Goal: Task Accomplishment & Management: Complete application form

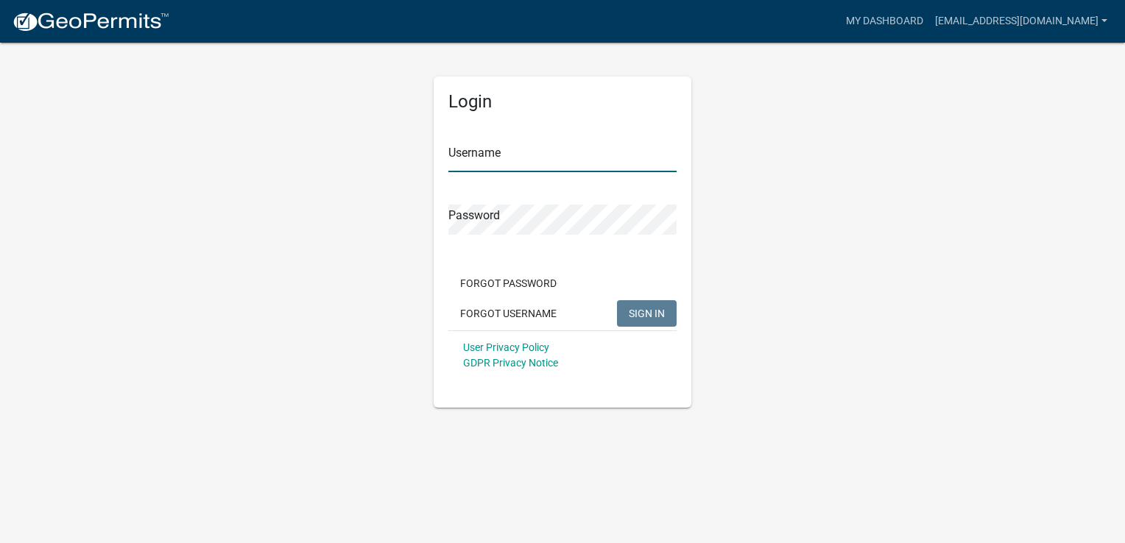
type input "[EMAIL_ADDRESS][DOMAIN_NAME]"
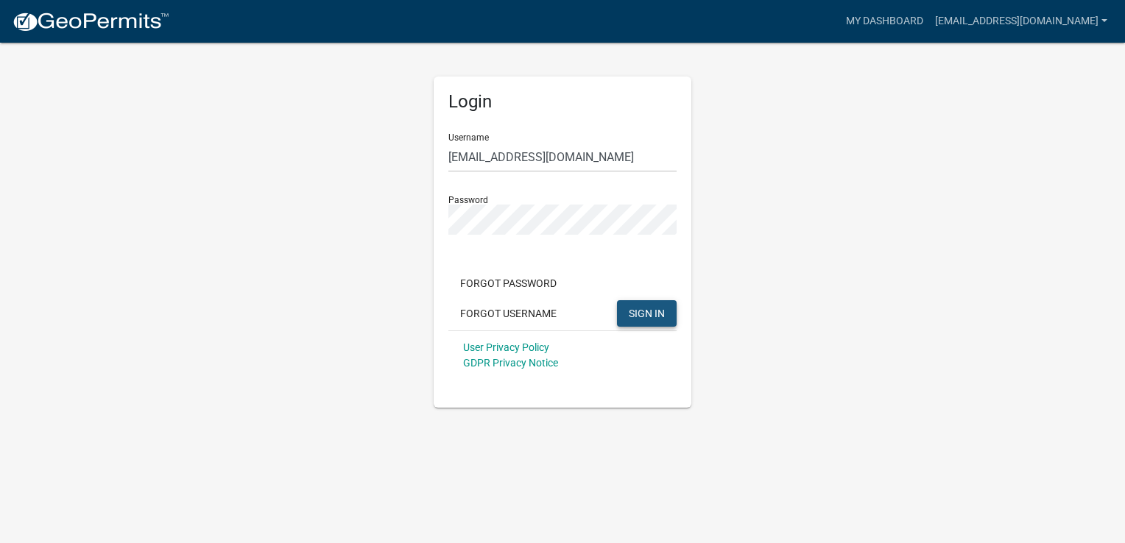
click at [645, 311] on span "SIGN IN" at bounding box center [646, 313] width 36 height 12
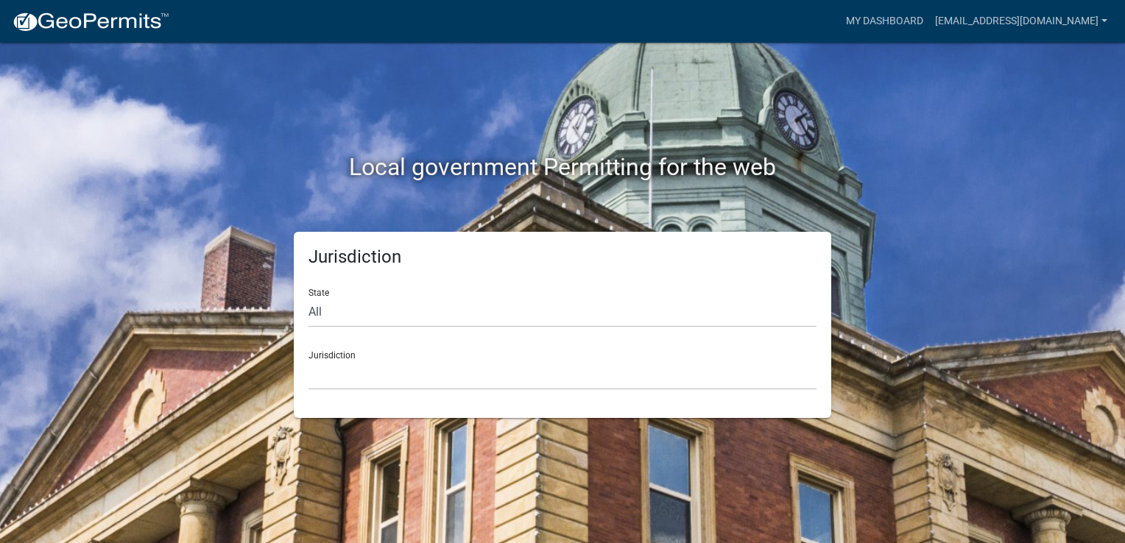
click at [340, 344] on div "Jurisdiction [GEOGRAPHIC_DATA], [US_STATE] [GEOGRAPHIC_DATA], [US_STATE][PERSON…" at bounding box center [562, 364] width 508 height 51
click at [325, 319] on select "All [US_STATE] [US_STATE] [US_STATE] [US_STATE] [US_STATE] [US_STATE] [US_STATE…" at bounding box center [562, 312] width 508 height 30
select select "[US_STATE]"
click at [308, 297] on select "All [US_STATE] [US_STATE] [US_STATE] [US_STATE] [US_STATE] [US_STATE] [US_STATE…" at bounding box center [562, 312] width 508 height 30
click at [344, 352] on div "Jurisdiction [GEOGRAPHIC_DATA], [US_STATE] [GEOGRAPHIC_DATA], [US_STATE]" at bounding box center [562, 364] width 508 height 51
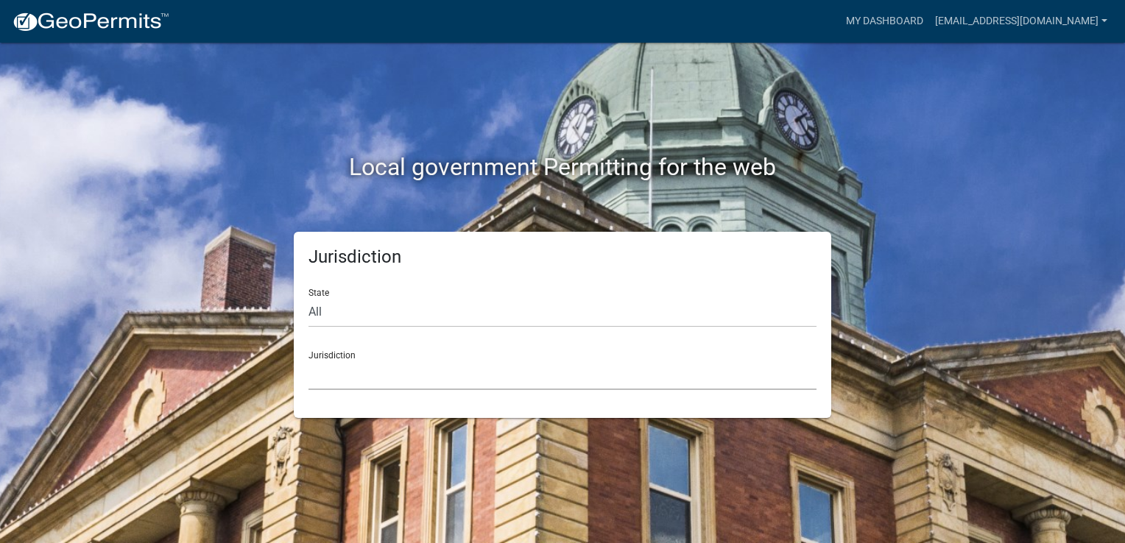
click at [336, 370] on select "[GEOGRAPHIC_DATA], [US_STATE] [GEOGRAPHIC_DATA], [US_STATE]" at bounding box center [562, 375] width 508 height 30
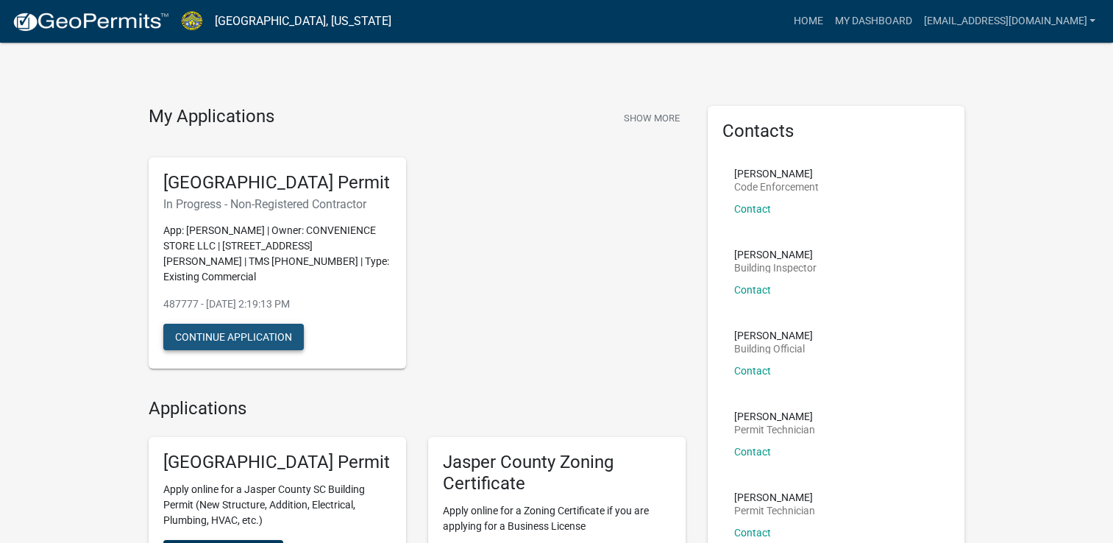
click at [255, 339] on button "Continue Application" at bounding box center [233, 337] width 141 height 26
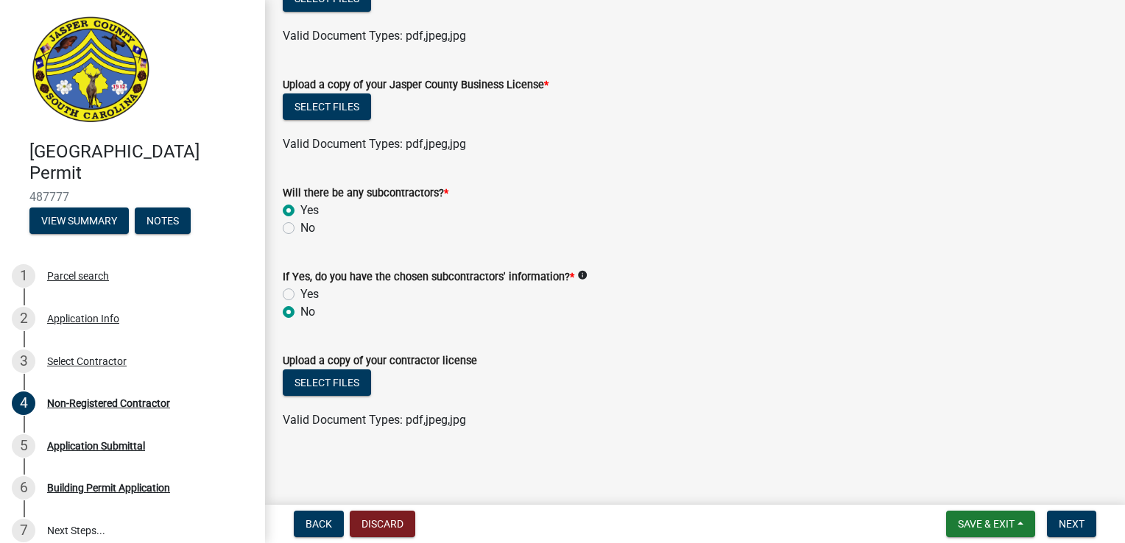
scroll to position [861, 0]
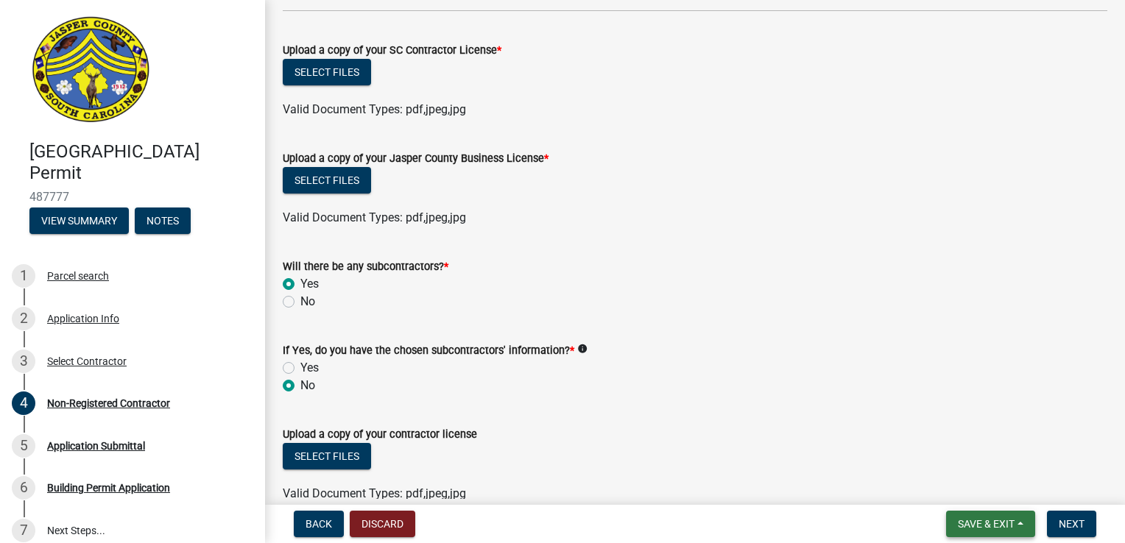
click at [985, 514] on button "Save & Exit" at bounding box center [990, 524] width 89 height 26
click at [965, 489] on button "Save & Exit" at bounding box center [976, 485] width 118 height 35
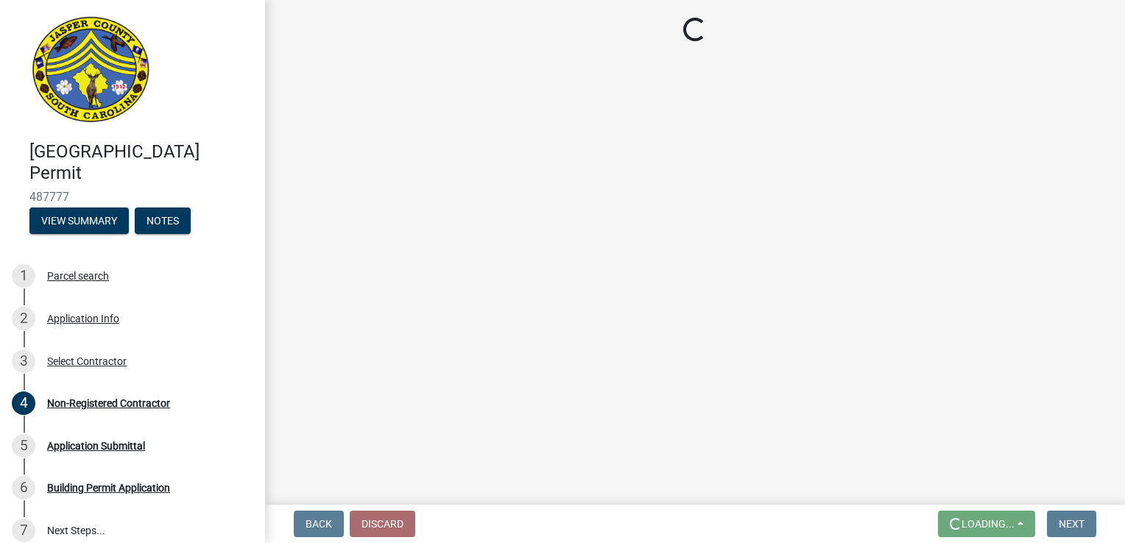
scroll to position [0, 0]
